Goal: Information Seeking & Learning: Find specific fact

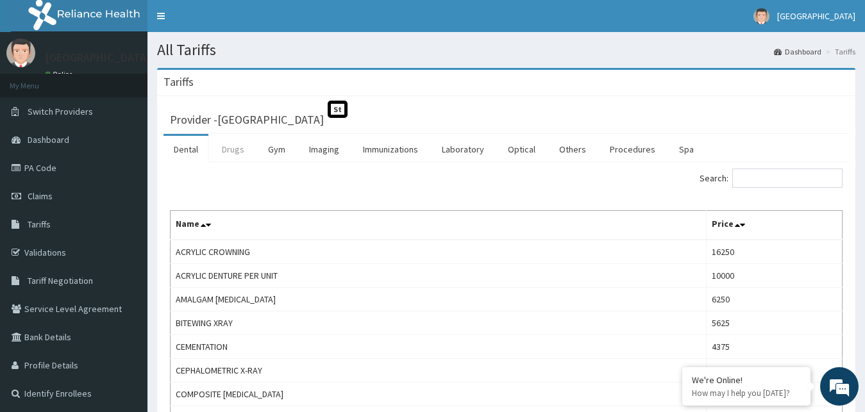
click at [228, 152] on link "Drugs" at bounding box center [233, 149] width 43 height 27
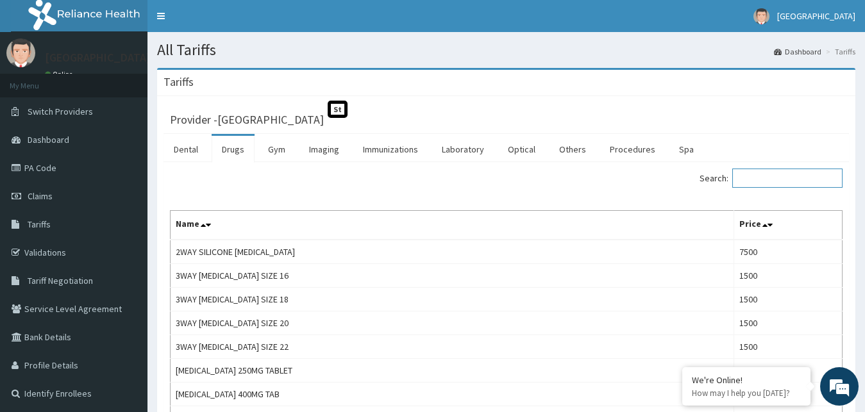
click at [768, 180] on input "Search:" at bounding box center [787, 178] width 110 height 19
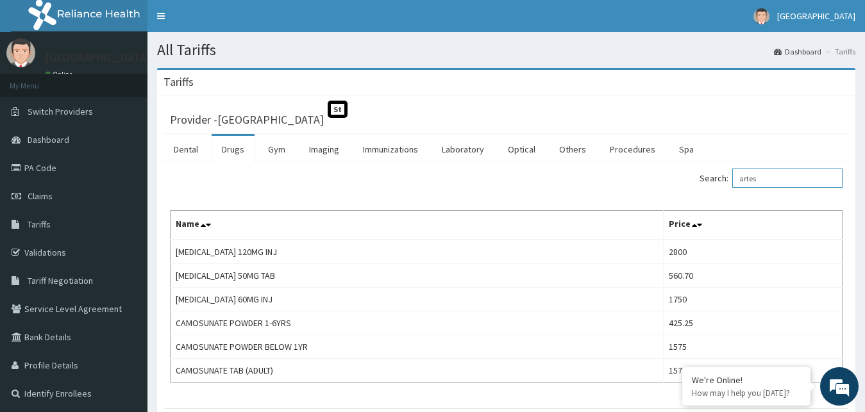
type input "artes"
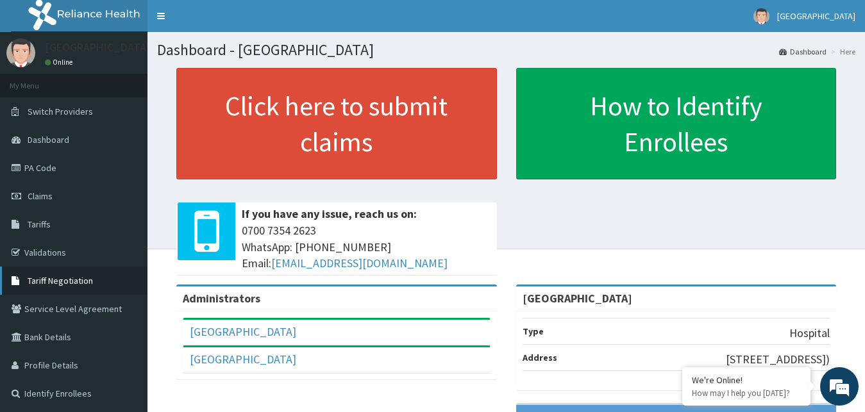
click at [60, 282] on span "Tariff Negotiation" at bounding box center [60, 281] width 65 height 12
